Goal: Information Seeking & Learning: Learn about a topic

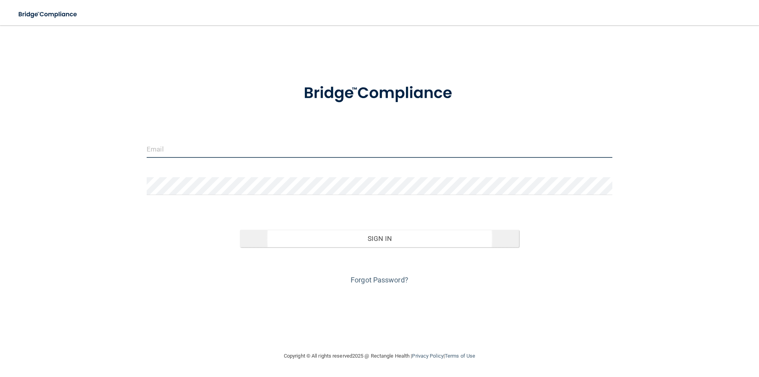
type input "[EMAIL_ADDRESS][DOMAIN_NAME]"
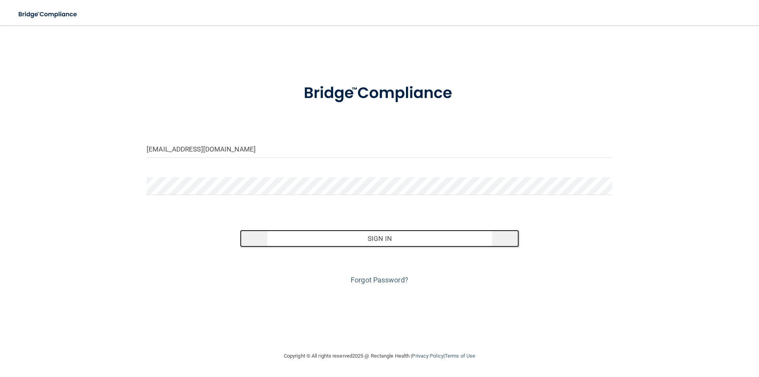
click at [356, 243] on button "Sign In" at bounding box center [379, 238] width 279 height 17
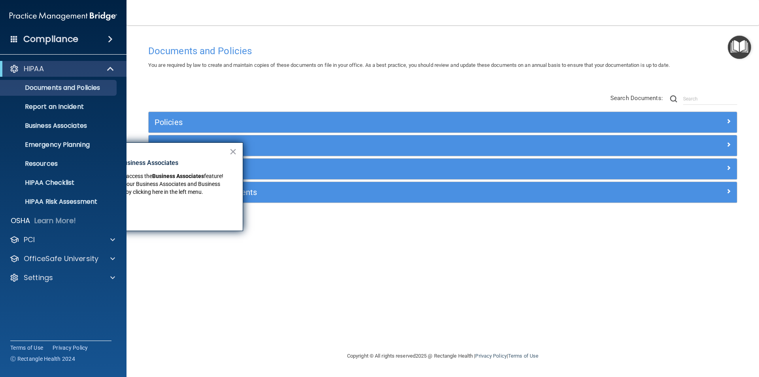
click at [334, 229] on div "Documents and Policies You are required by law to create and maintain copies of…" at bounding box center [442, 196] width 601 height 310
drag, startPoint x: 258, startPoint y: 222, endPoint x: 236, endPoint y: 178, distance: 49.3
click at [258, 222] on div "Documents and Policies You are required by law to create and maintain copies of…" at bounding box center [442, 196] width 601 height 310
click at [233, 149] on button "×" at bounding box center [233, 151] width 8 height 13
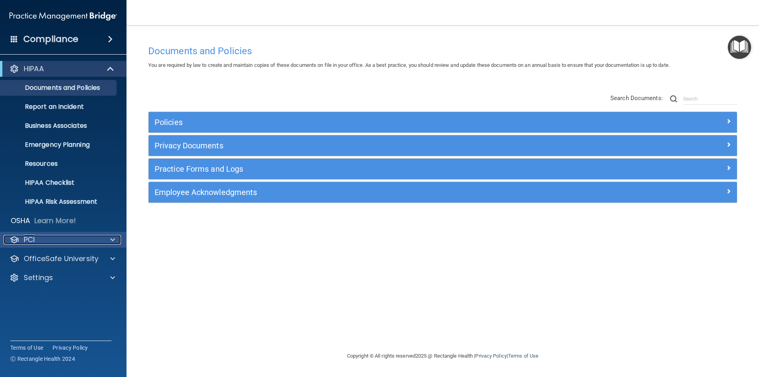
click at [111, 238] on span at bounding box center [112, 239] width 5 height 9
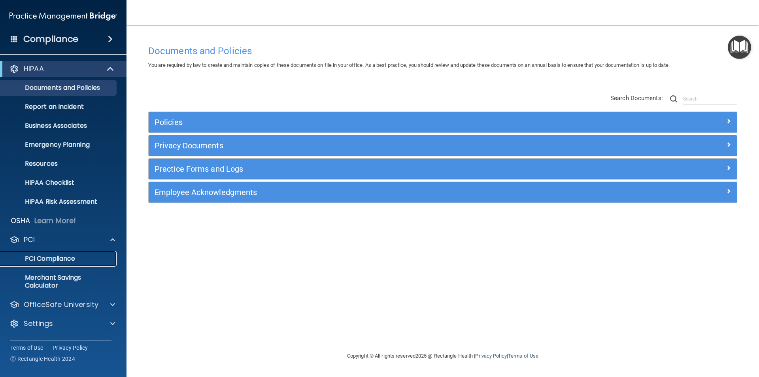
click at [61, 260] on p "PCI Compliance" at bounding box center [59, 258] width 108 height 8
click at [62, 40] on h4 "Compliance" at bounding box center [50, 39] width 55 height 11
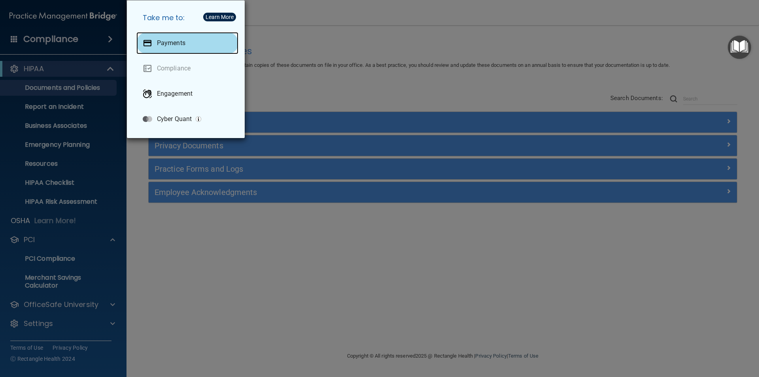
click at [164, 43] on p "Payments" at bounding box center [171, 43] width 28 height 8
click at [74, 86] on div "Take me to: Payments Compliance Engagement Cyber Quant" at bounding box center [379, 188] width 759 height 377
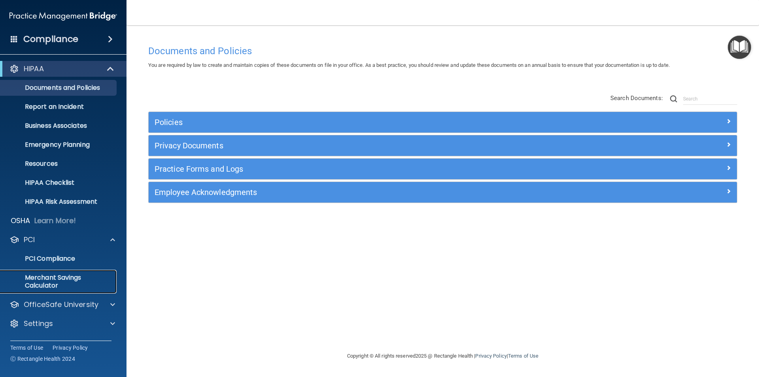
click at [41, 283] on p "Merchant Savings Calculator" at bounding box center [59, 281] width 108 height 16
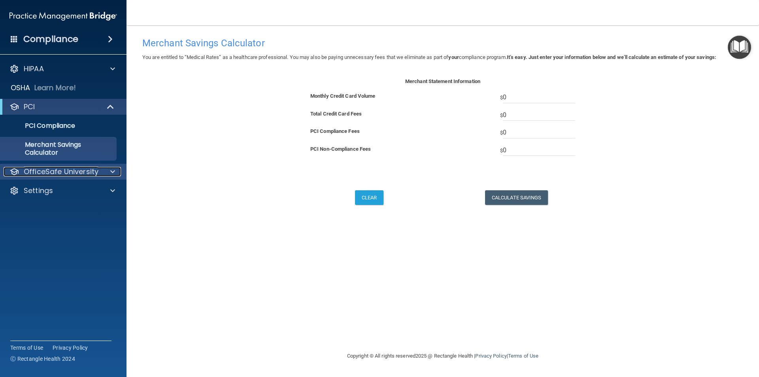
click at [43, 169] on p "OfficeSafe University" at bounding box center [61, 171] width 75 height 9
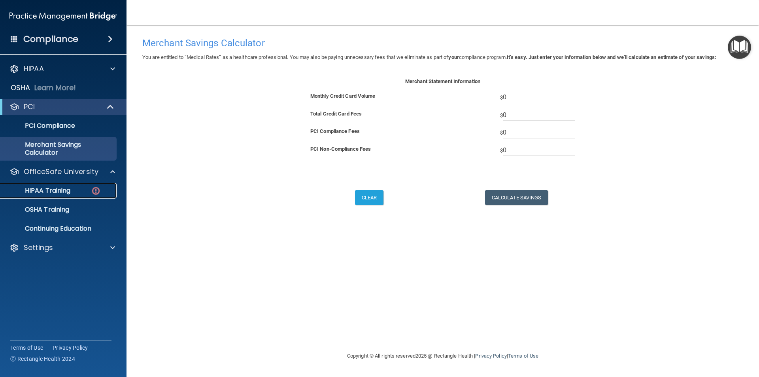
click at [47, 188] on p "HIPAA Training" at bounding box center [37, 190] width 65 height 8
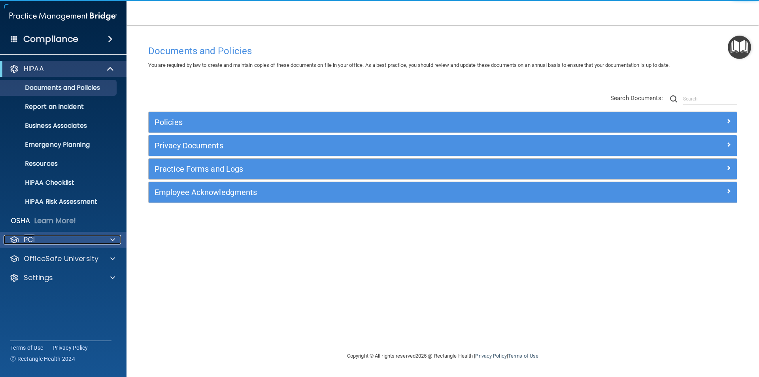
click at [30, 241] on p "PCI" at bounding box center [29, 239] width 11 height 9
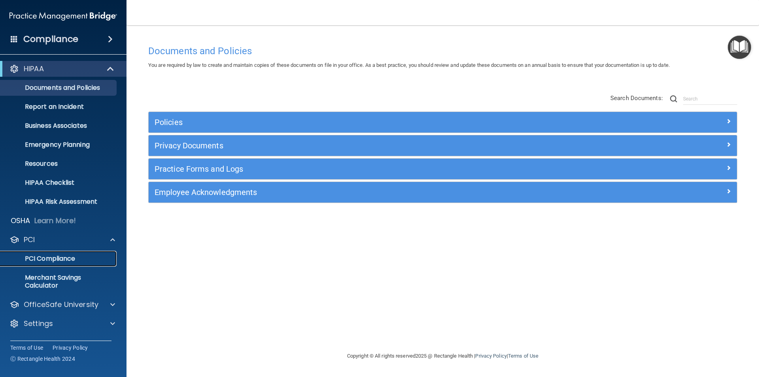
click at [58, 262] on p "PCI Compliance" at bounding box center [59, 258] width 108 height 8
